Goal: Register for event/course

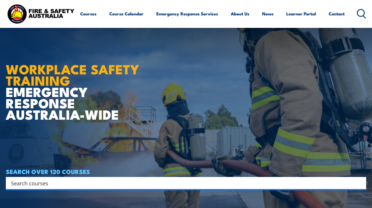
scroll to position [146, 0]
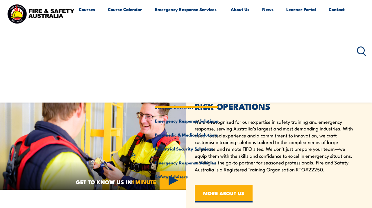
click at [163, 10] on link "Emergency Response Services" at bounding box center [186, 51] width 63 height 98
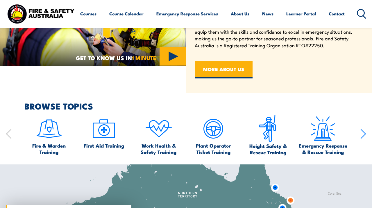
scroll to position [271, 0]
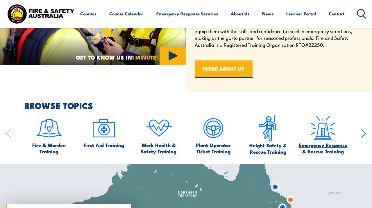
click at [324, 145] on span "Emergency Response & Rescue Training" at bounding box center [323, 148] width 49 height 13
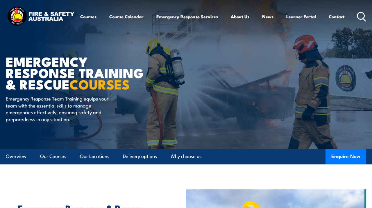
scroll to position [61, 0]
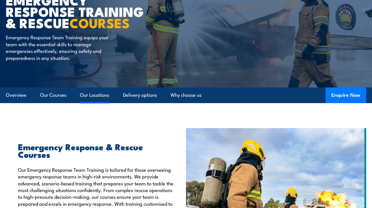
click at [88, 97] on link "Our Locations" at bounding box center [94, 95] width 29 height 15
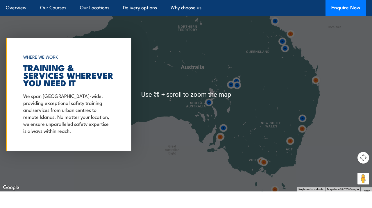
scroll to position [1227, 0]
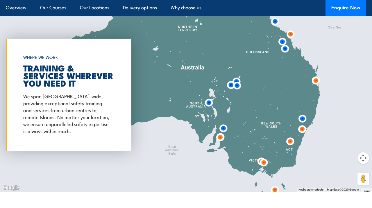
click at [305, 115] on img at bounding box center [302, 118] width 11 height 11
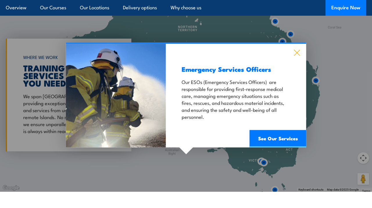
click at [300, 49] on icon at bounding box center [297, 52] width 7 height 6
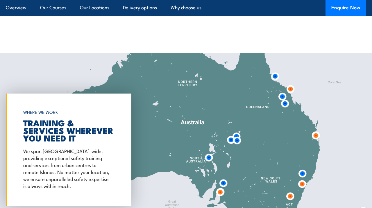
scroll to position [1176, 0]
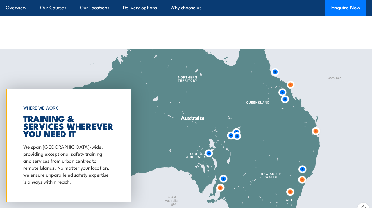
click at [303, 176] on img at bounding box center [302, 180] width 11 height 11
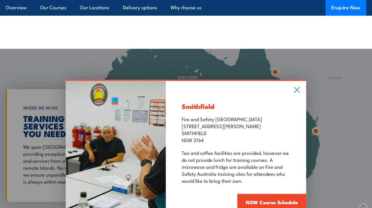
click at [330, 174] on div "Smithfield Fire and Safety Australia Unit 1, 747 The Horsley Drive SMITHFIELD N…" at bounding box center [186, 146] width 372 height 194
click at [300, 90] on icon at bounding box center [297, 93] width 6 height 6
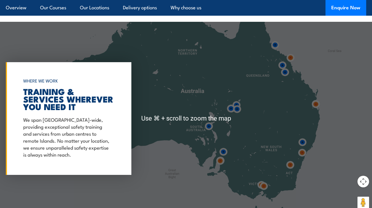
scroll to position [1203, 0]
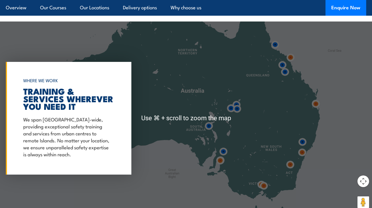
click at [302, 137] on img at bounding box center [302, 142] width 11 height 11
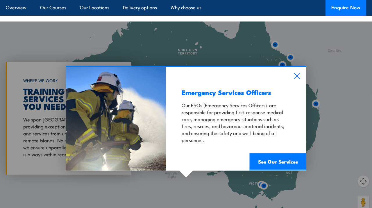
click at [351, 134] on div "Emergency Services Officers Our ESOs (Emergency Services Officers) are responsi…" at bounding box center [186, 119] width 372 height 194
click at [297, 75] on icon at bounding box center [297, 78] width 6 height 6
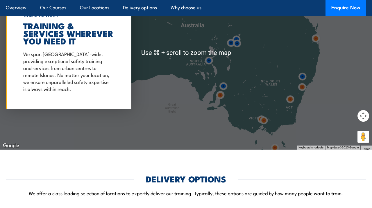
scroll to position [1268, 0]
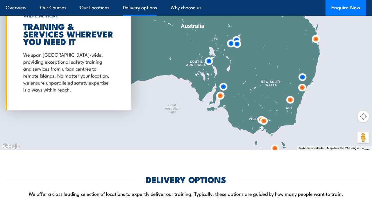
click at [150, 7] on link "Delivery options" at bounding box center [140, 7] width 34 height 15
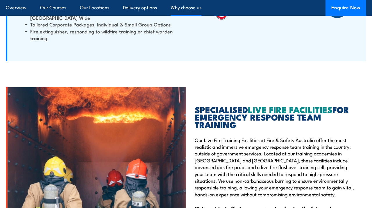
scroll to position [1706, 0]
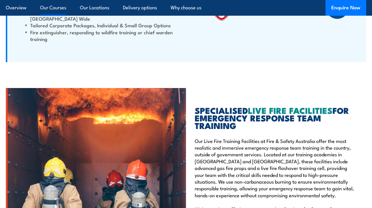
click at [58, 6] on link "Our Courses" at bounding box center [53, 7] width 26 height 15
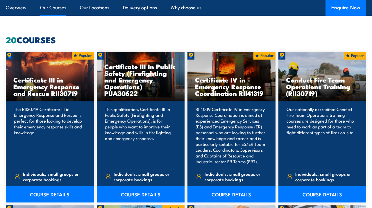
scroll to position [419, 0]
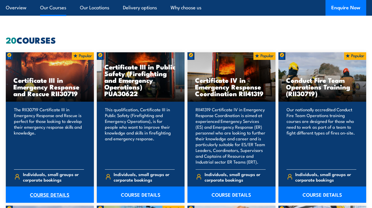
click at [48, 189] on link "COURSE DETAILS" at bounding box center [50, 195] width 88 height 16
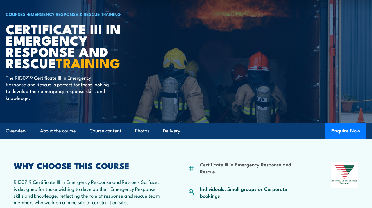
scroll to position [42, 0]
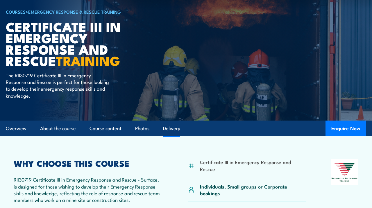
click at [176, 128] on link "Delivery" at bounding box center [171, 128] width 17 height 15
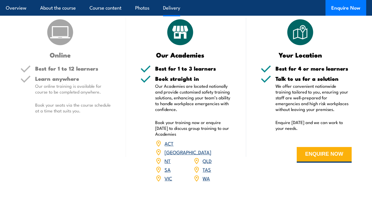
scroll to position [1144, 0]
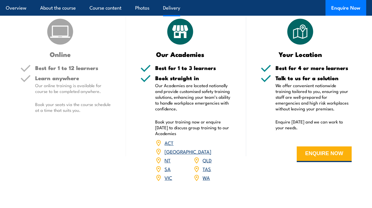
click at [204, 148] on link "NSW" at bounding box center [188, 151] width 47 height 7
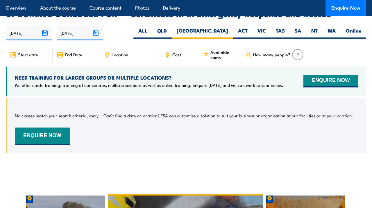
scroll to position [1349, 0]
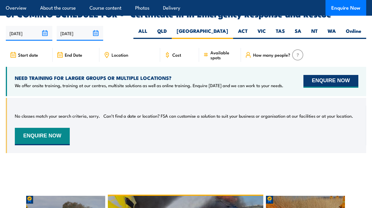
click at [317, 75] on button "ENQUIRE NOW" at bounding box center [331, 81] width 55 height 13
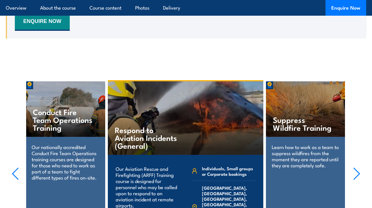
scroll to position [1465, 0]
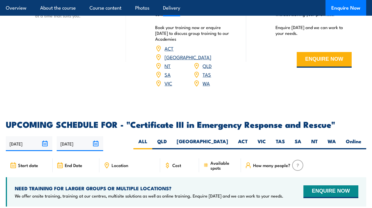
scroll to position [1239, 0]
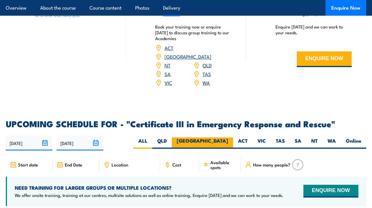
click at [220, 138] on label "[GEOGRAPHIC_DATA]" at bounding box center [202, 143] width 61 height 11
click at [228, 138] on input "[GEOGRAPHIC_DATA]" at bounding box center [230, 140] width 4 height 4
radio input "true"
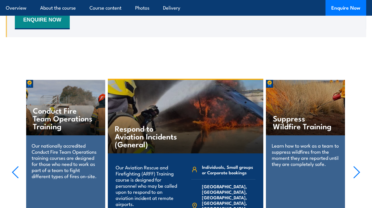
scroll to position [1465, 0]
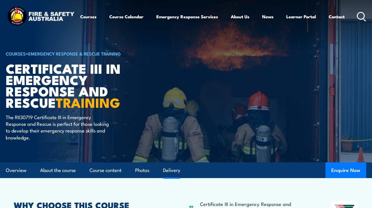
scroll to position [1239, 0]
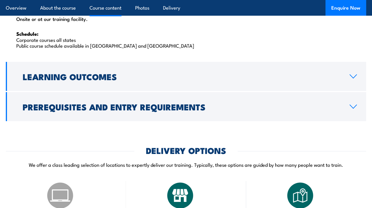
scroll to position [980, 0]
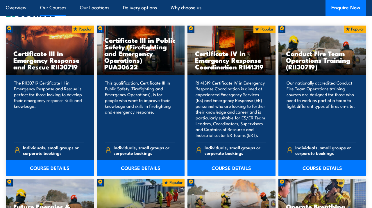
scroll to position [449, 0]
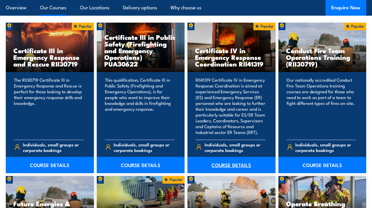
click at [222, 165] on link "COURSE DETAILS" at bounding box center [232, 165] width 88 height 16
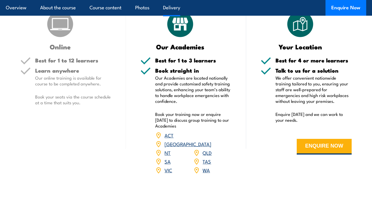
scroll to position [1433, 0]
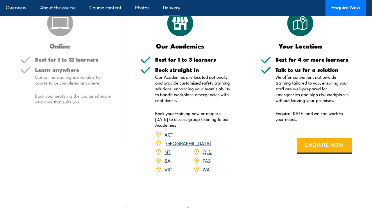
click at [206, 140] on link "NSW" at bounding box center [188, 143] width 47 height 7
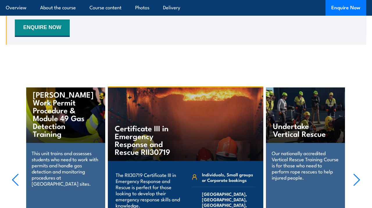
scroll to position [1748, 0]
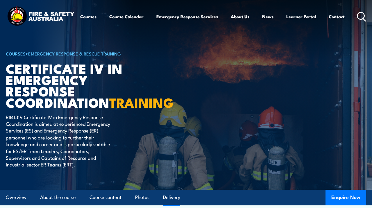
scroll to position [1433, 0]
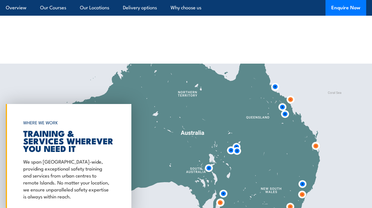
scroll to position [1161, 0]
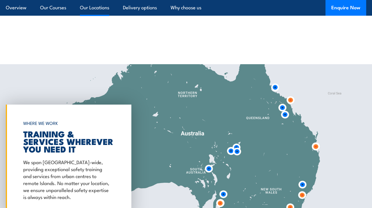
click at [97, 8] on link "Our Locations" at bounding box center [94, 7] width 29 height 15
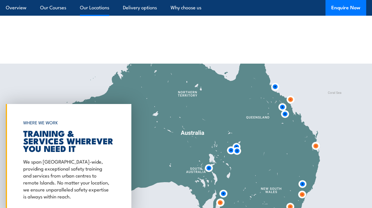
scroll to position [1161, 0]
click at [304, 179] on img at bounding box center [302, 184] width 11 height 11
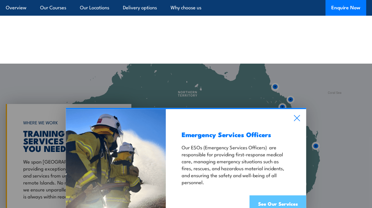
click at [289, 196] on link "See Our Services" at bounding box center [278, 204] width 57 height 17
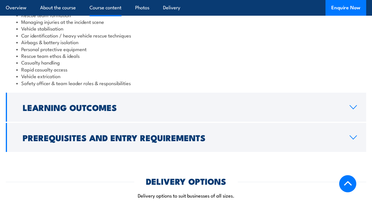
scroll to position [549, 0]
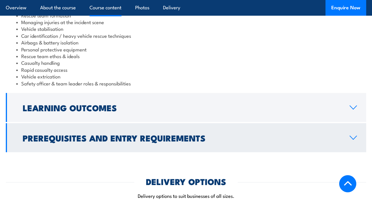
click at [228, 130] on link "Prerequisites and Entry Requirements" at bounding box center [186, 137] width 361 height 29
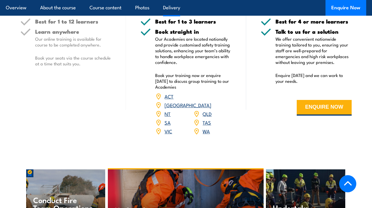
scroll to position [774, 0]
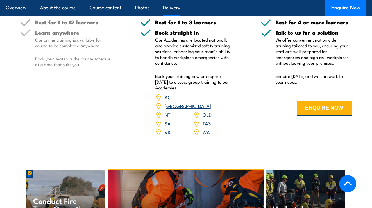
click at [209, 102] on link "[GEOGRAPHIC_DATA]" at bounding box center [188, 105] width 47 height 7
click at [210, 102] on link "[GEOGRAPHIC_DATA]" at bounding box center [188, 105] width 47 height 7
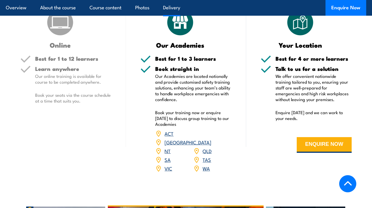
scroll to position [738, 0]
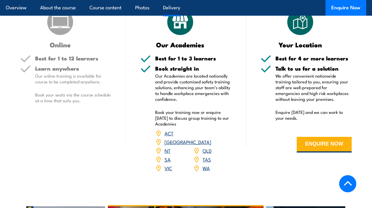
click at [209, 138] on link "[GEOGRAPHIC_DATA]" at bounding box center [188, 141] width 47 height 7
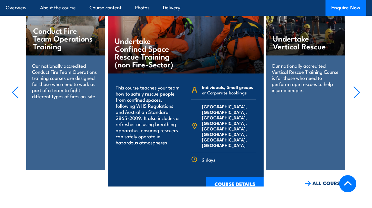
scroll to position [944, 0]
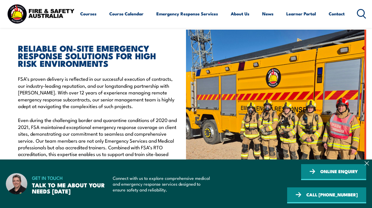
scroll to position [159, 0]
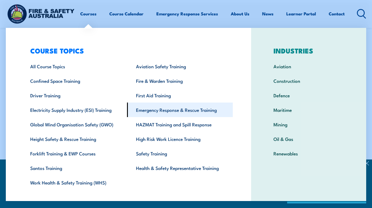
click at [162, 107] on link "Emergency Response & Rescue Training" at bounding box center [180, 110] width 106 height 15
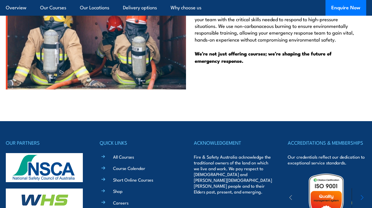
scroll to position [1857, 0]
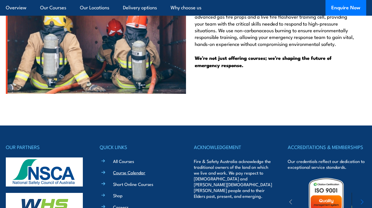
click at [122, 170] on link "Course Calendar" at bounding box center [129, 173] width 32 height 6
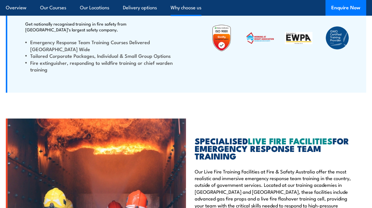
scroll to position [1649, 0]
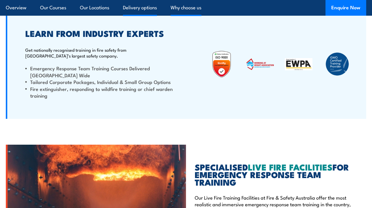
click at [139, 13] on link "Delivery options" at bounding box center [140, 7] width 34 height 15
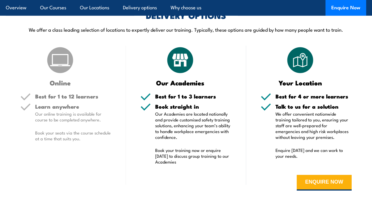
scroll to position [1433, 0]
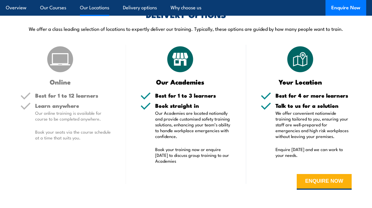
click at [98, 14] on link "Our Locations" at bounding box center [94, 7] width 29 height 15
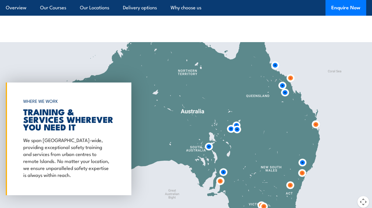
scroll to position [1183, 0]
click at [304, 168] on img at bounding box center [302, 173] width 11 height 11
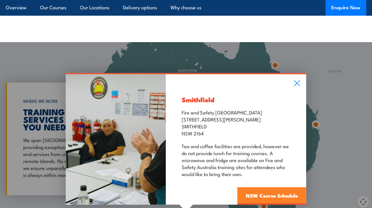
click at [275, 189] on link "NSW Course Schedule" at bounding box center [272, 195] width 69 height 17
click at [267, 188] on link "NSW Course Schedule" at bounding box center [272, 195] width 69 height 17
click at [271, 194] on link "NSW Course Schedule" at bounding box center [272, 195] width 69 height 17
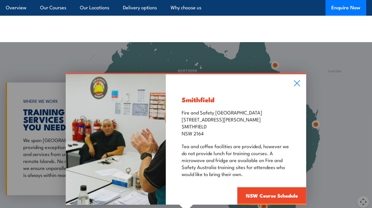
click at [269, 148] on p "Tea and coffee facilities are provided, however we do not provide lunch for tra…" at bounding box center [236, 159] width 109 height 35
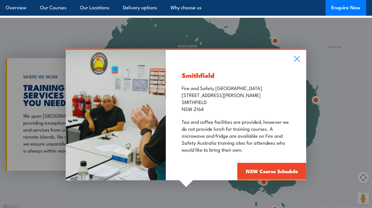
scroll to position [1207, 0]
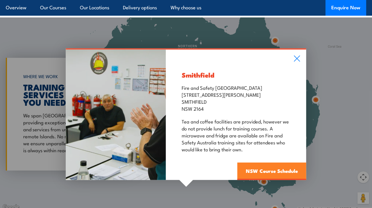
click at [271, 163] on link "NSW Course Schedule" at bounding box center [272, 171] width 69 height 17
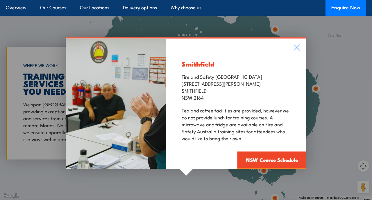
scroll to position [1219, 0]
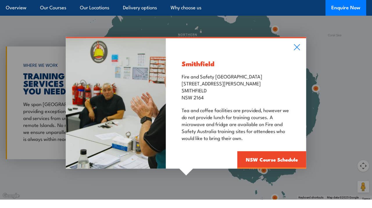
click at [339, 53] on div "Smithfield Fire and Safety Australia Unit 1, 747 The Horsley Drive SMITHFIELD N…" at bounding box center [186, 103] width 372 height 194
click at [297, 44] on icon at bounding box center [297, 47] width 7 height 6
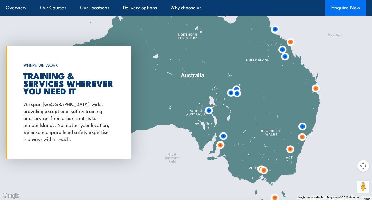
click at [339, 5] on button "Enquire Now" at bounding box center [346, 8] width 41 height 16
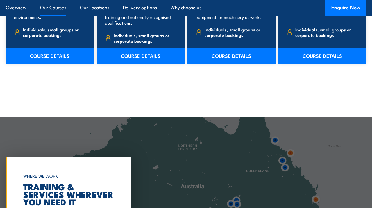
scroll to position [1025, 0]
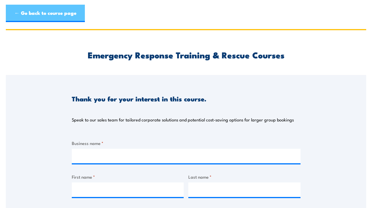
click at [41, 11] on link "← Go back to course page" at bounding box center [45, 13] width 79 height 17
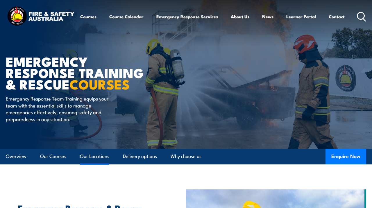
click at [102, 157] on link "Our Locations" at bounding box center [94, 156] width 29 height 15
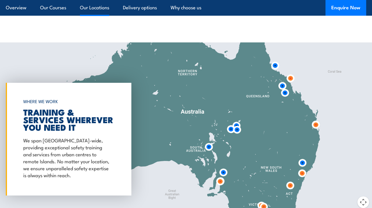
scroll to position [1183, 0]
click at [302, 168] on img at bounding box center [302, 173] width 11 height 11
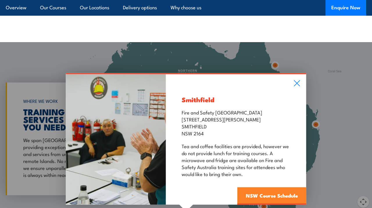
click at [277, 192] on link "NSW Course Schedule" at bounding box center [272, 195] width 69 height 17
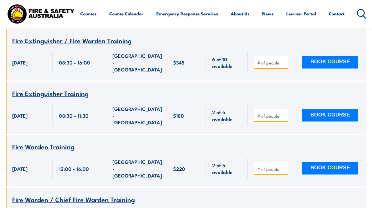
scroll to position [83, 0]
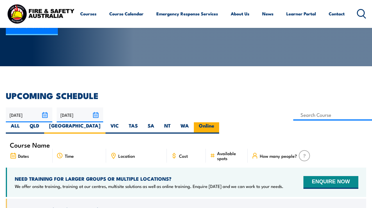
click at [219, 122] on label "Online" at bounding box center [206, 127] width 25 height 11
click at [218, 122] on input "Online" at bounding box center [216, 124] width 4 height 4
radio input "true"
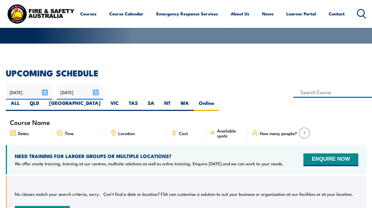
scroll to position [104, 0]
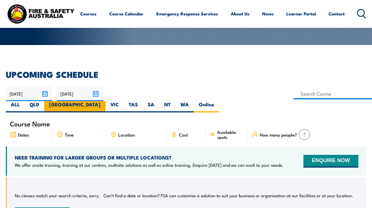
click at [106, 101] on label "[GEOGRAPHIC_DATA]" at bounding box center [74, 106] width 61 height 11
click at [104, 101] on input "[GEOGRAPHIC_DATA]" at bounding box center [103, 103] width 4 height 4
radio input "true"
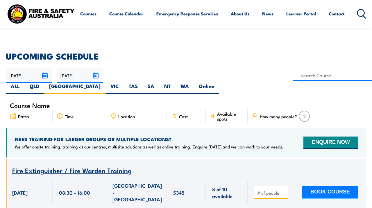
scroll to position [122, 0]
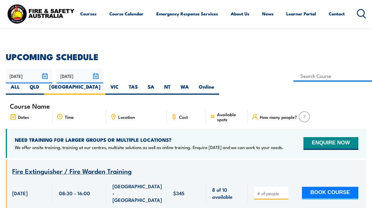
click at [96, 75] on input "[DATE]" at bounding box center [80, 76] width 47 height 15
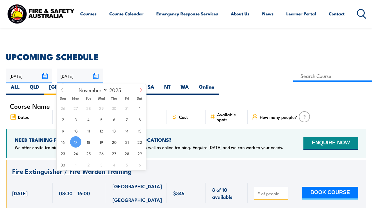
click at [140, 92] on icon at bounding box center [141, 90] width 4 height 4
select select "11"
click at [102, 153] on span "31" at bounding box center [101, 153] width 11 height 11
type input "[DATE]"
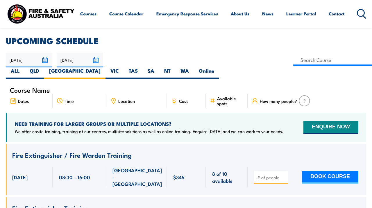
scroll to position [132, 0]
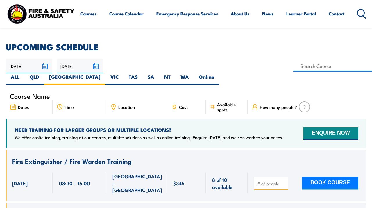
click at [305, 102] on img at bounding box center [304, 107] width 11 height 11
click at [275, 105] on span "How many people?" at bounding box center [278, 107] width 37 height 5
click at [266, 105] on span "How many people?" at bounding box center [278, 107] width 37 height 5
click at [294, 70] on input at bounding box center [333, 66] width 79 height 11
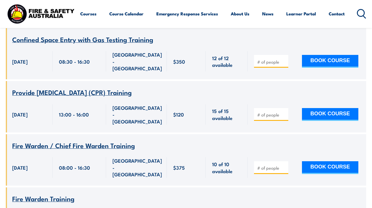
scroll to position [4398, 0]
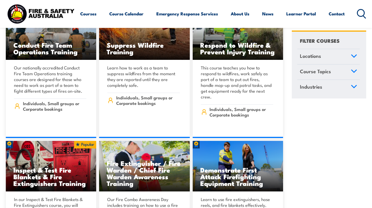
scroll to position [6982, 0]
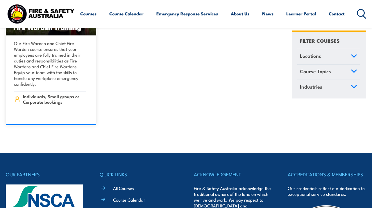
click at [129, 208] on link "Short Online Courses" at bounding box center [133, 211] width 40 height 6
